Goal: Transaction & Acquisition: Purchase product/service

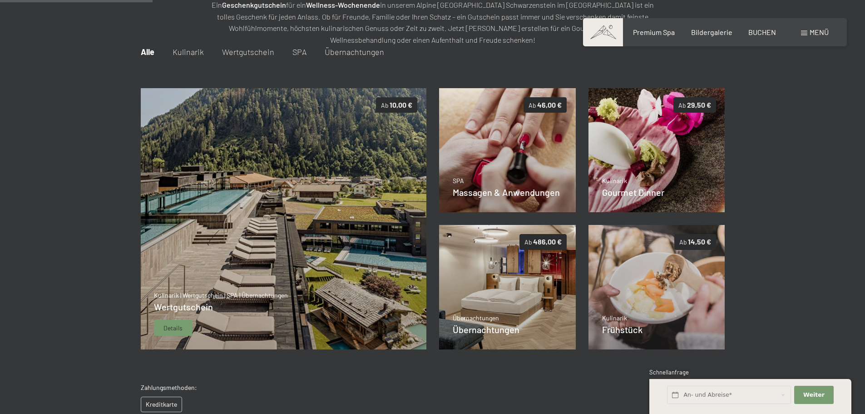
click at [299, 209] on img at bounding box center [283, 219] width 286 height 262
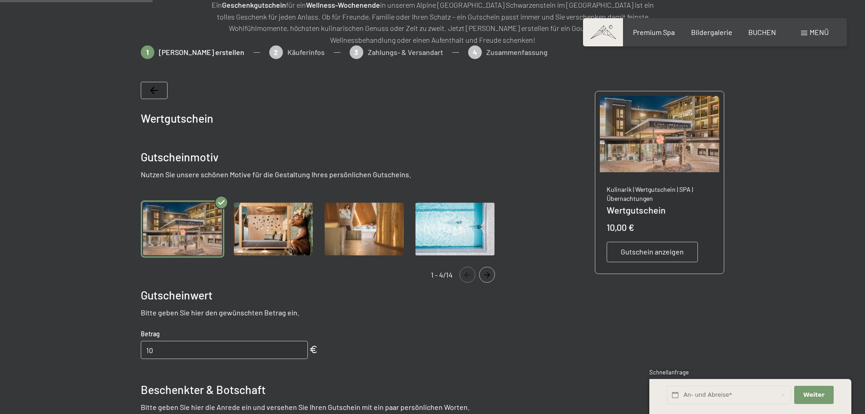
click at [188, 229] on img "Gallery" at bounding box center [183, 229] width 84 height 58
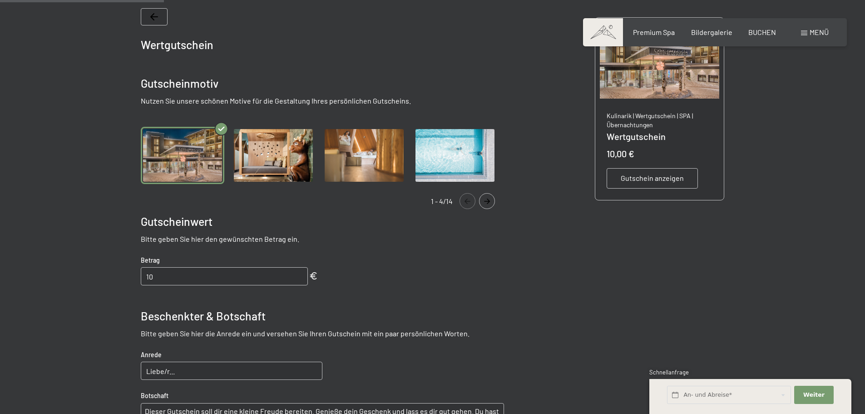
scroll to position [223, 0]
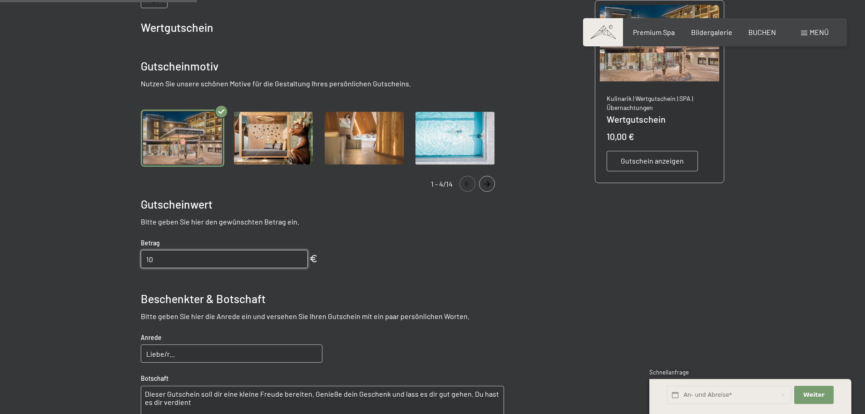
drag, startPoint x: 167, startPoint y: 258, endPoint x: 135, endPoint y: 256, distance: 31.9
click at [135, 256] on bn-voucher-app at bounding box center [433, 257] width 620 height 605
click at [300, 258] on input "11" at bounding box center [224, 259] width 167 height 18
drag, startPoint x: 167, startPoint y: 261, endPoint x: 120, endPoint y: 257, distance: 46.5
click at [129, 258] on bn-voucher-app at bounding box center [433, 257] width 620 height 605
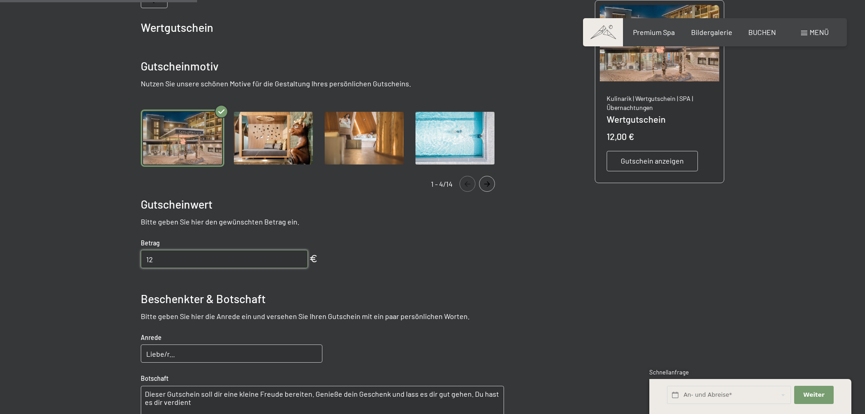
type input "1"
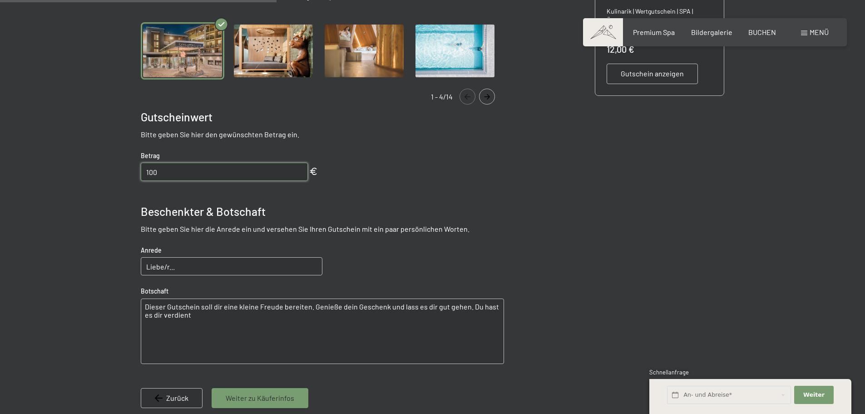
scroll to position [313, 0]
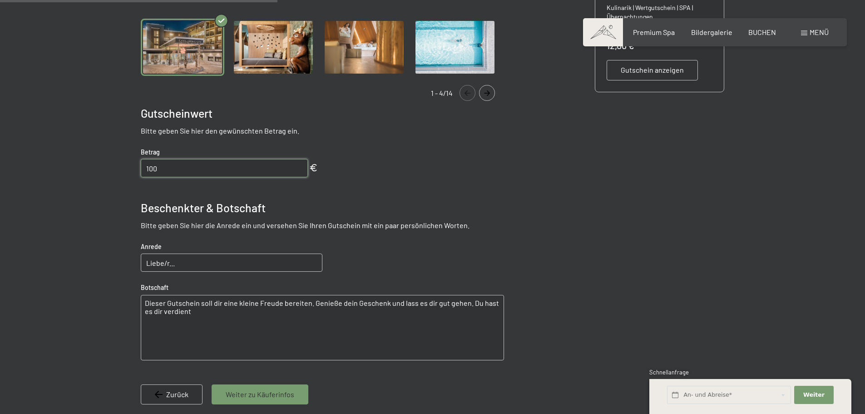
type input "100"
drag, startPoint x: 183, startPoint y: 266, endPoint x: 128, endPoint y: 260, distance: 55.3
click at [128, 260] on bn-voucher-app at bounding box center [433, 166] width 620 height 605
type input "Lieber Michi,"
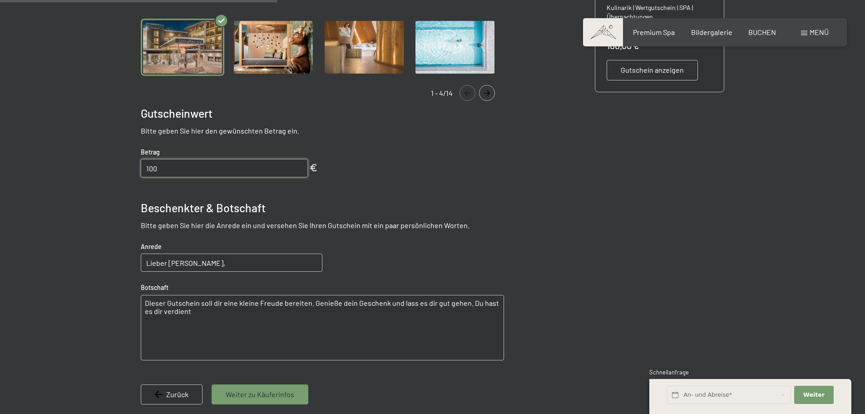
click at [143, 302] on textarea "Dieser Gutschein soll dir eine kleine Freude bereiten. Genieße dein Geschenk un…" at bounding box center [322, 327] width 363 height 65
click at [144, 303] on textarea "Dieser Gutschein soll dir eine kleine Freude bereiten. Genieße dein Geschenk un…" at bounding box center [322, 327] width 363 height 65
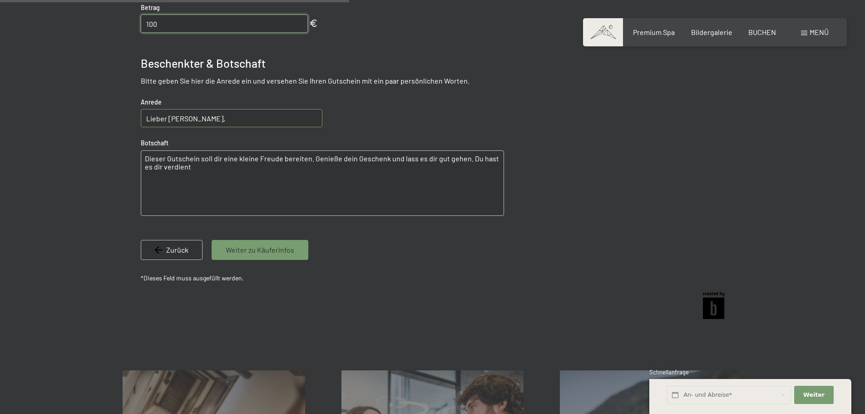
scroll to position [495, 0]
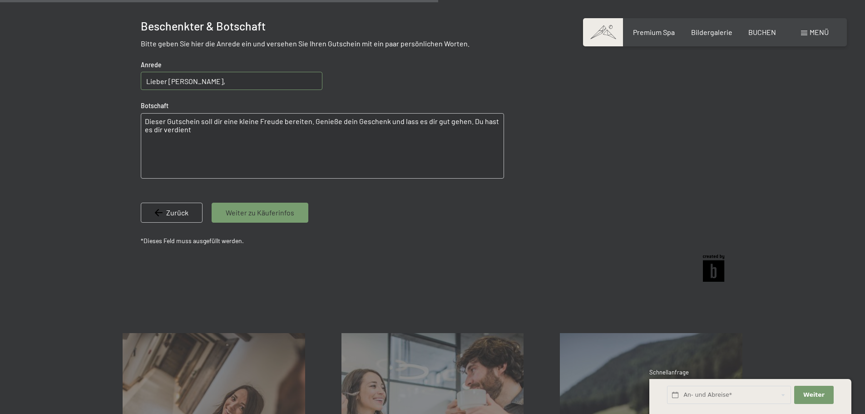
click at [187, 129] on textarea "Dieser Gutschein soll dir eine kleine Freude bereiten. Genieße dein Geschenk un…" at bounding box center [322, 145] width 363 height 65
click at [298, 145] on textarea "Dieser Gutschein soll dir eine kleine Freude bereiten. Genieße dein Geschenk un…" at bounding box center [322, 145] width 363 height 65
type textarea "Dieser Gutschein soll dir eine kleine Freude bereiten. Genieße dein Geschenk un…"
click at [266, 209] on span "Weiter zu Käuferinfos" at bounding box center [260, 213] width 69 height 10
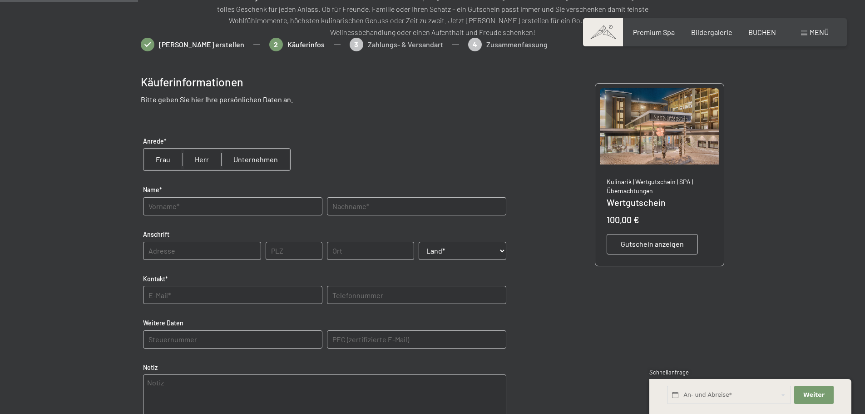
scroll to position [132, 0]
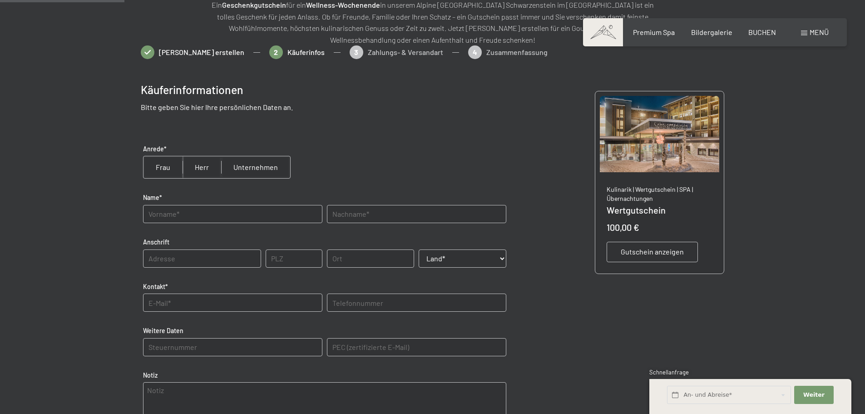
click at [164, 165] on input "radio" at bounding box center [163, 167] width 39 height 22
radio input "true"
click at [161, 216] on input "text" at bounding box center [232, 214] width 179 height 18
type input "Gerlinde"
click at [351, 214] on input "text" at bounding box center [416, 214] width 179 height 18
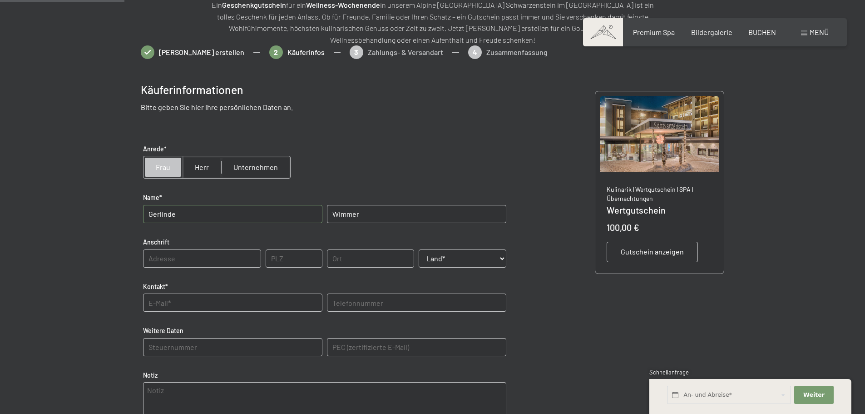
type input "Wimmer"
click at [170, 258] on input "text" at bounding box center [202, 258] width 118 height 18
type input "Jadorf 67"
click at [288, 261] on input "text" at bounding box center [294, 258] width 57 height 18
type input "5431"
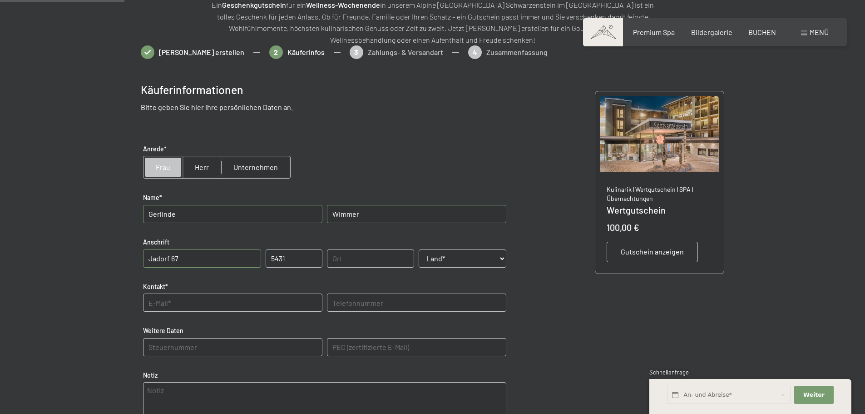
click at [367, 258] on input "text" at bounding box center [371, 258] width 88 height 18
type input "Kuchl"
click at [501, 258] on select "Land* Österreich Frankreich Deutschland Italien Schweiz -----------------------…" at bounding box center [463, 258] width 88 height 18
select select "AUT"
click at [419, 249] on select "Land* Österreich Frankreich Deutschland Italien Schweiz -----------------------…" at bounding box center [463, 258] width 88 height 18
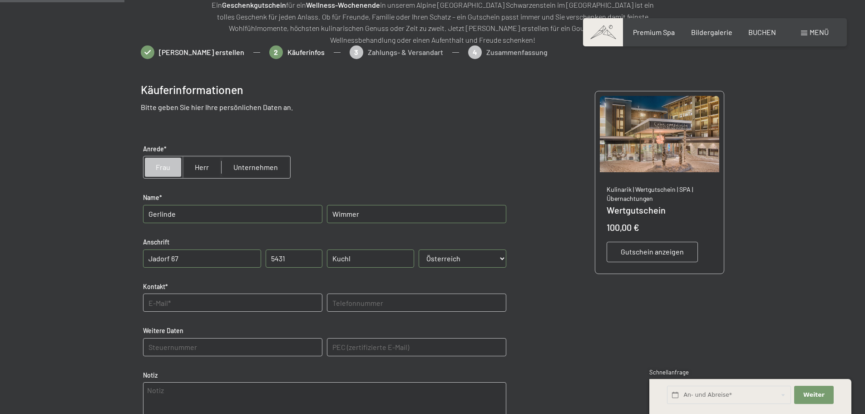
click at [160, 304] on input "text" at bounding box center [232, 302] width 179 height 18
type input "gerlinde.wimmer@sbg.at"
click at [348, 300] on input "text" at bounding box center [416, 302] width 179 height 18
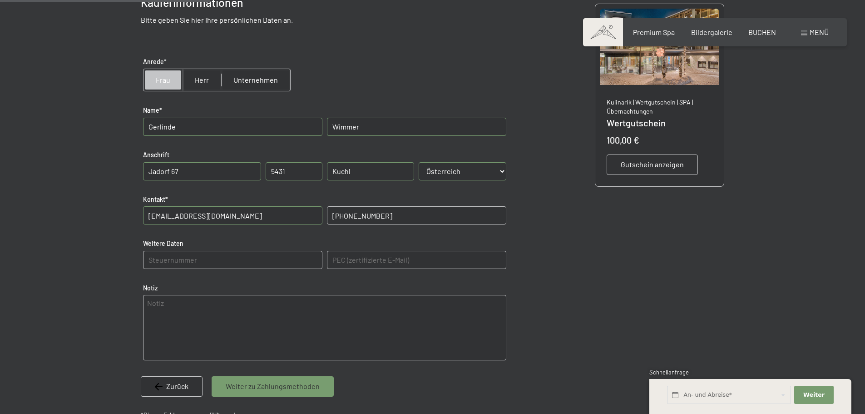
scroll to position [223, 0]
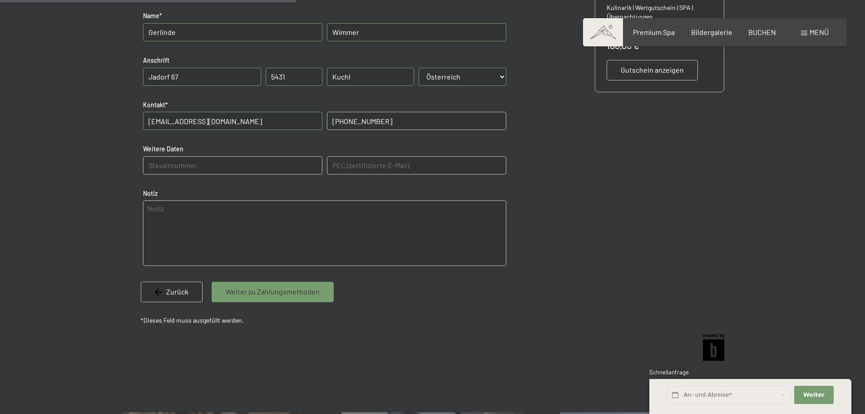
type input "+4367761309647"
click at [270, 291] on span "Weiter zu Zahlungsmethoden" at bounding box center [273, 292] width 94 height 10
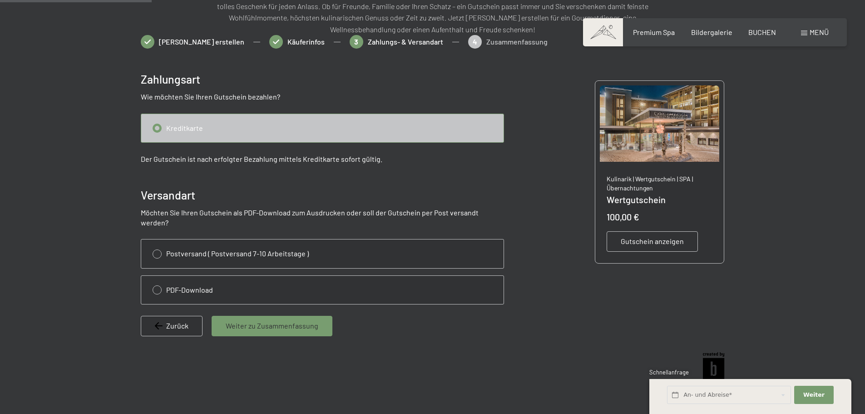
scroll to position [132, 0]
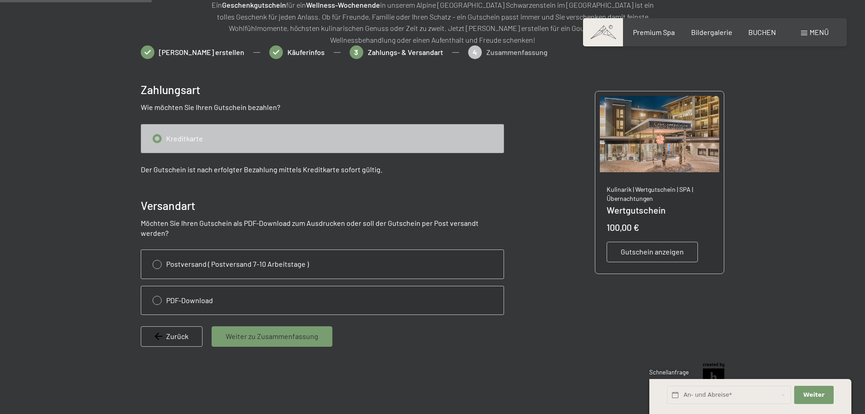
click at [203, 137] on input "radio" at bounding box center [322, 138] width 362 height 28
click at [181, 135] on input "radio" at bounding box center [322, 138] width 362 height 28
click at [157, 289] on input "radio" at bounding box center [322, 300] width 362 height 28
radio input "true"
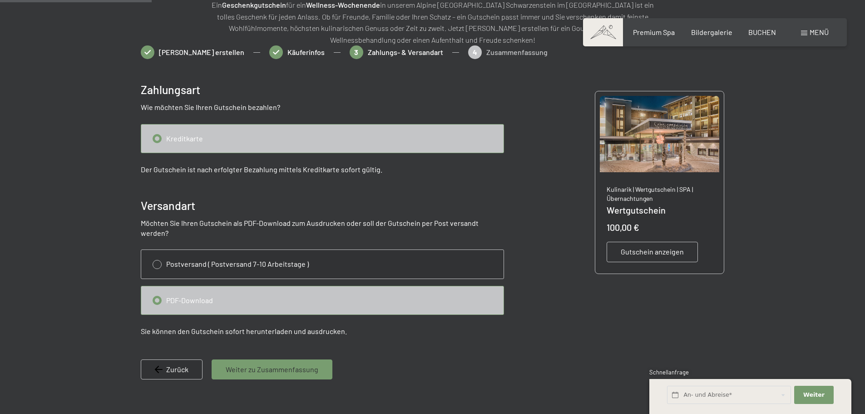
click at [266, 364] on span "Weiter zu Zusammenfassung" at bounding box center [272, 369] width 93 height 10
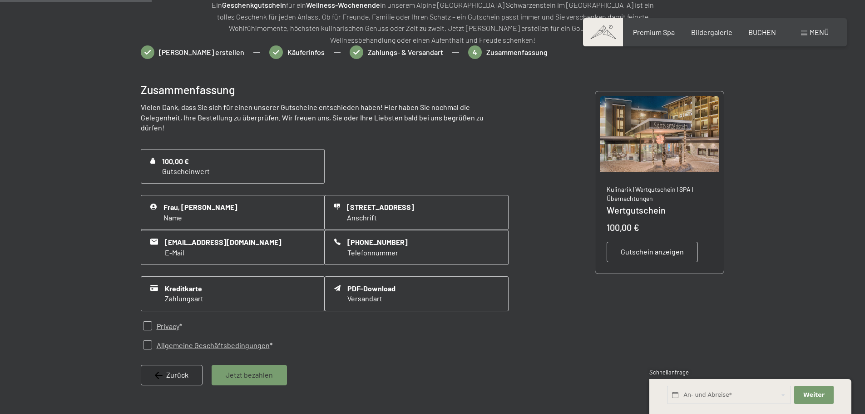
click at [243, 370] on span "Jetzt bezahlen" at bounding box center [249, 375] width 47 height 10
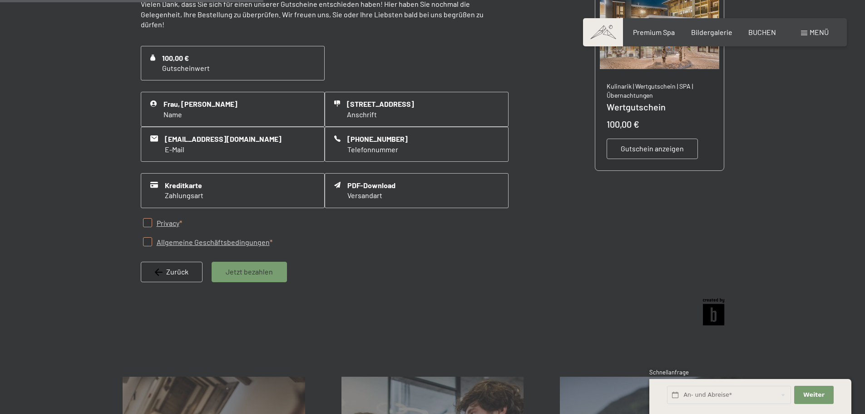
scroll to position [241, 0]
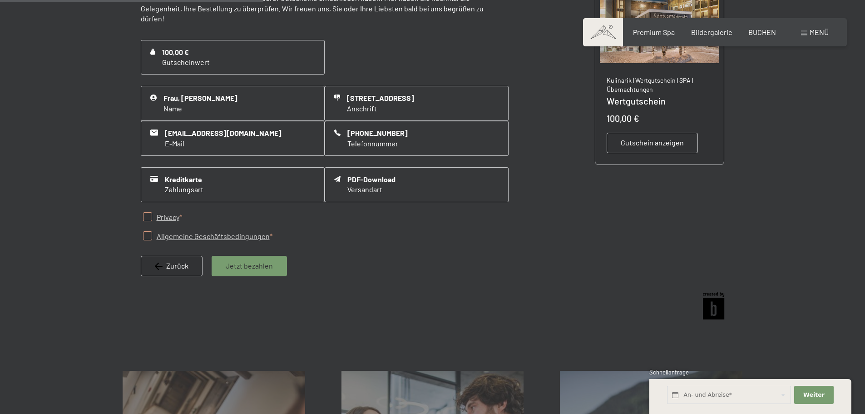
click at [147, 212] on input "checkbox" at bounding box center [147, 216] width 9 height 9
checkbox input "true"
click at [147, 231] on input "checkbox" at bounding box center [147, 235] width 9 height 9
checkbox input "true"
click at [251, 261] on span "Jetzt bezahlen" at bounding box center [249, 266] width 47 height 10
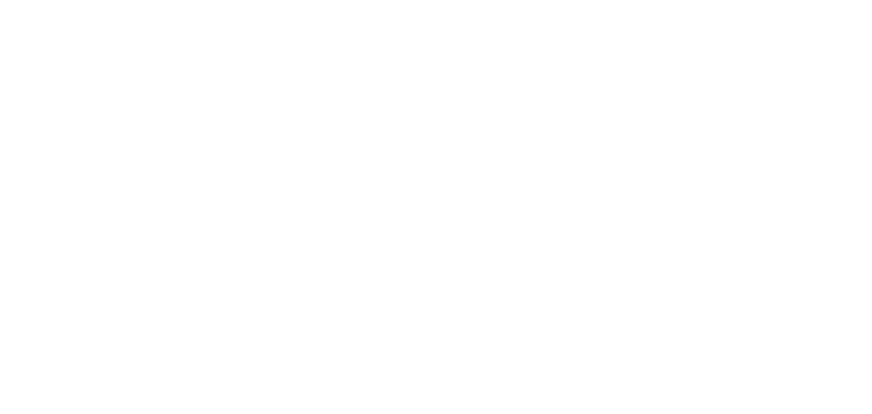
scroll to position [0, 0]
